Goal: Information Seeking & Learning: Check status

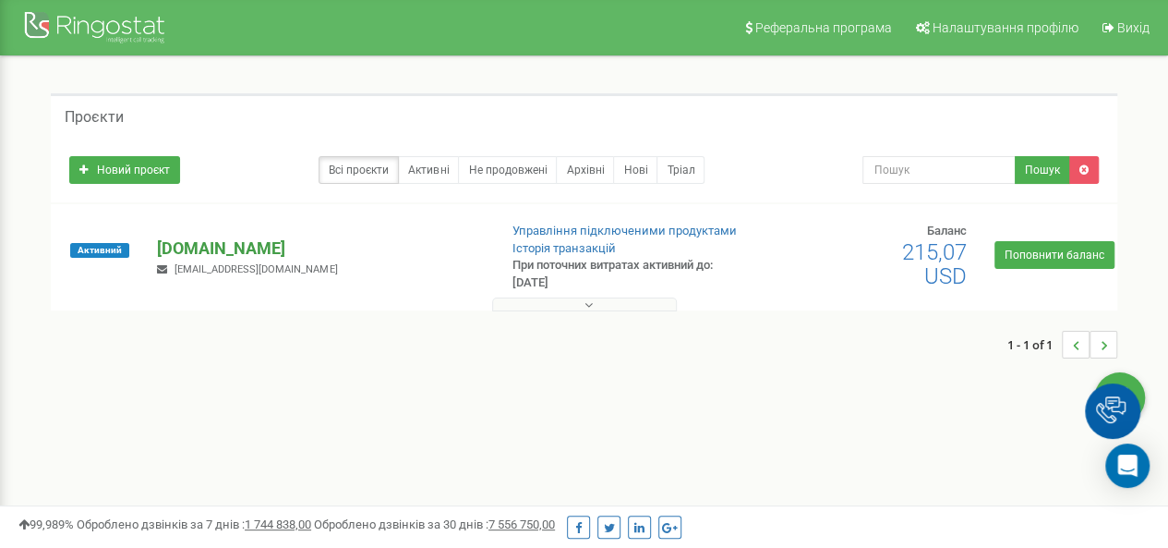
click at [251, 260] on p "[DOMAIN_NAME]" at bounding box center [319, 248] width 325 height 24
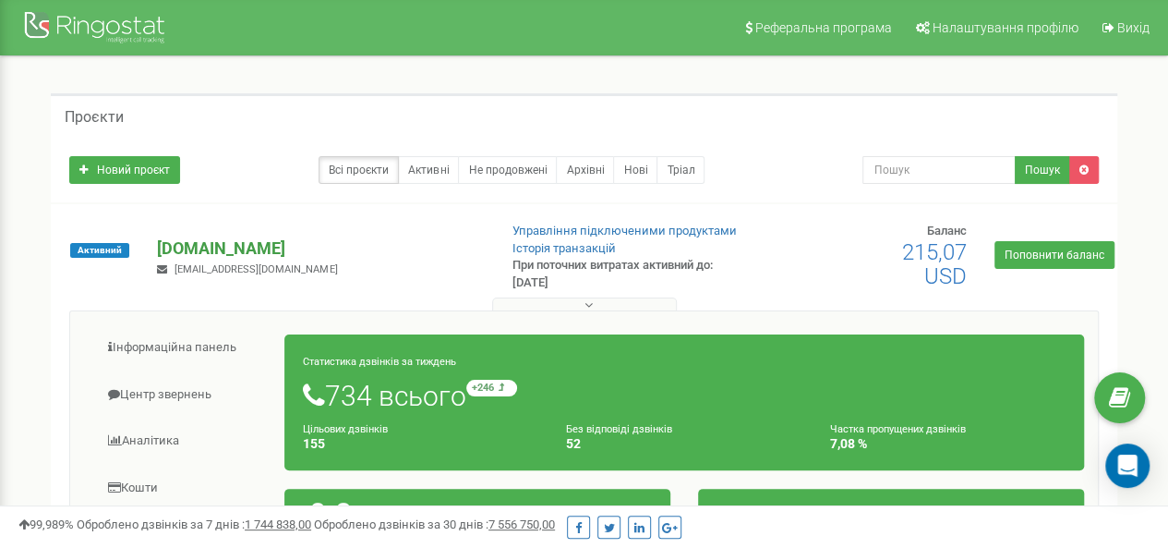
click at [229, 260] on p "[DOMAIN_NAME]" at bounding box center [319, 248] width 325 height 24
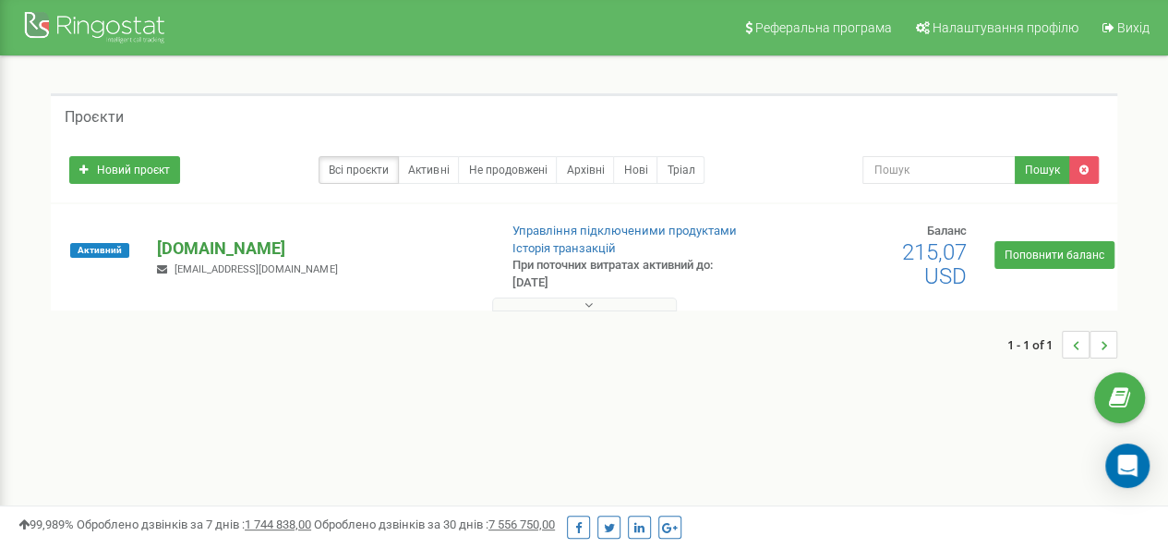
click at [229, 260] on p "[DOMAIN_NAME]" at bounding box center [319, 248] width 325 height 24
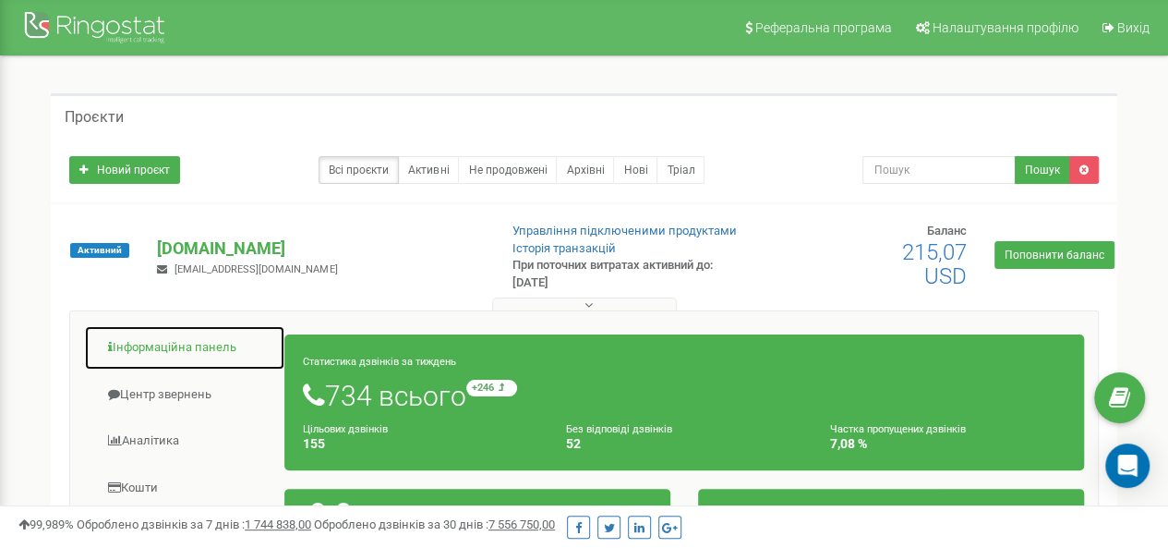
click at [198, 370] on link "Інформаційна панель" at bounding box center [184, 347] width 201 height 45
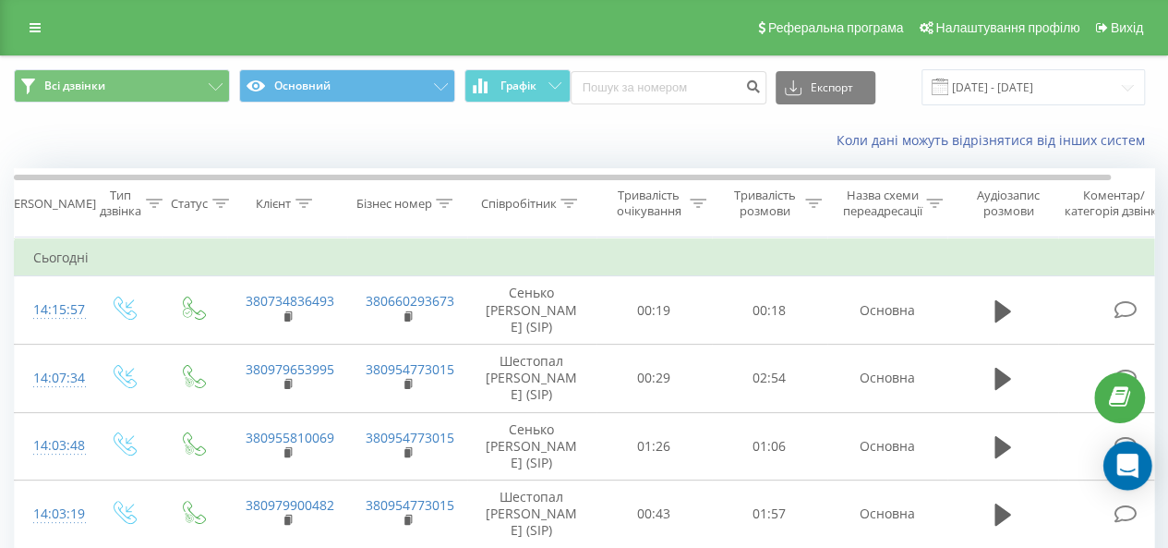
click at [1127, 471] on icon "Open Intercom Messenger" at bounding box center [1128, 465] width 24 height 24
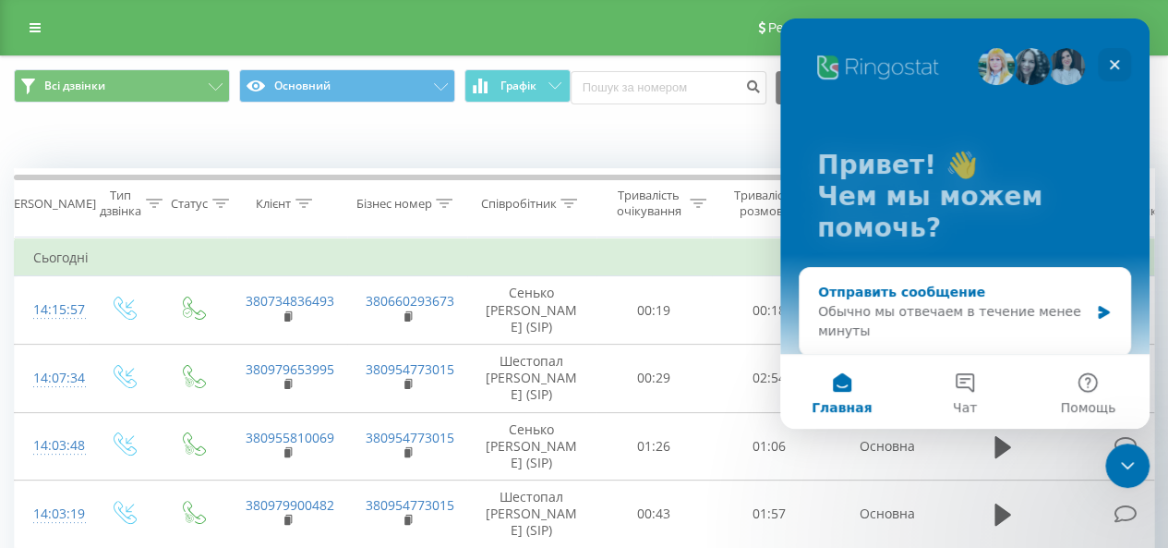
scroll to position [491, 0]
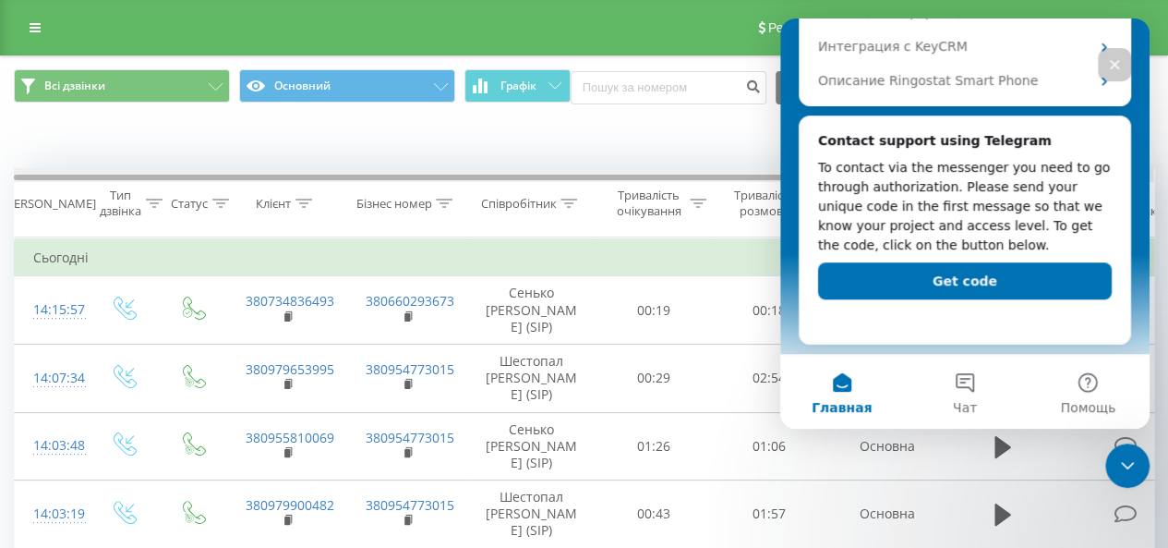
click at [646, 180] on div at bounding box center [562, 178] width 1097 height 6
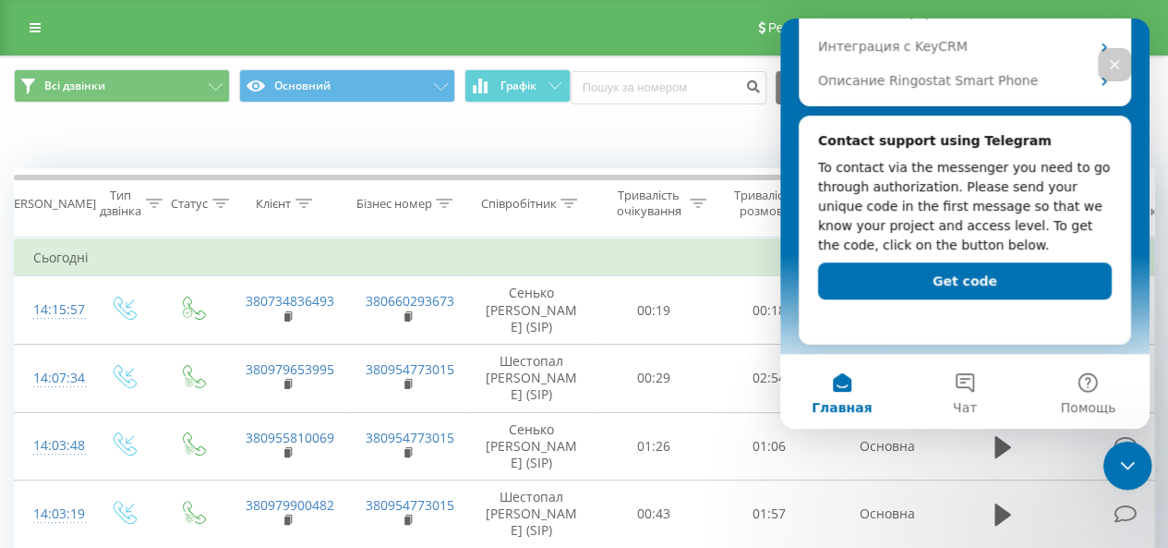
click at [1124, 465] on icon "Закрыть службу сообщений Intercom" at bounding box center [1125, 463] width 22 height 22
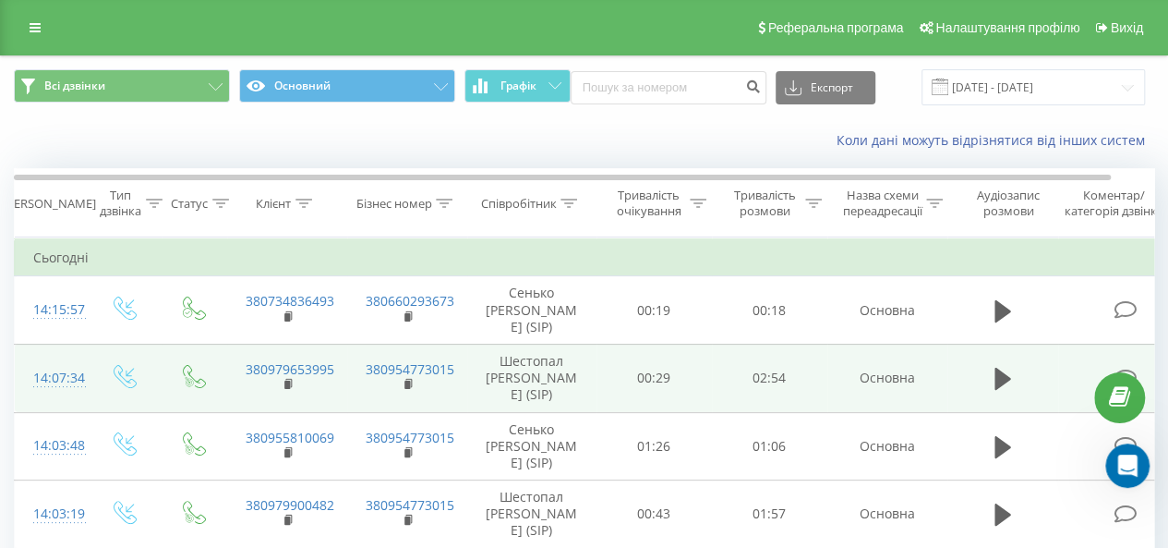
scroll to position [0, 0]
